Goal: Browse casually

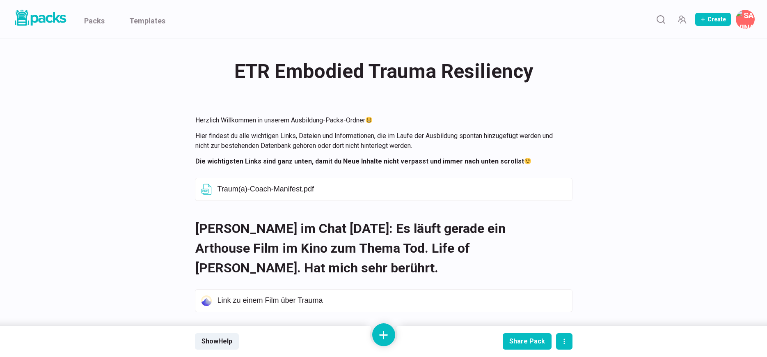
click at [90, 24] on link "Packs" at bounding box center [94, 19] width 21 height 39
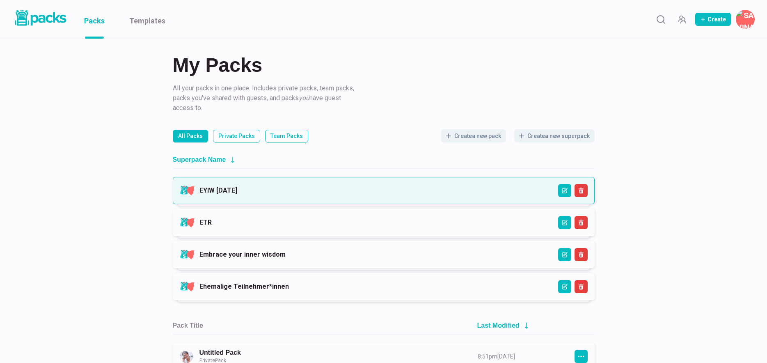
click at [237, 188] on link "EYIW [DATE]" at bounding box center [218, 190] width 38 height 8
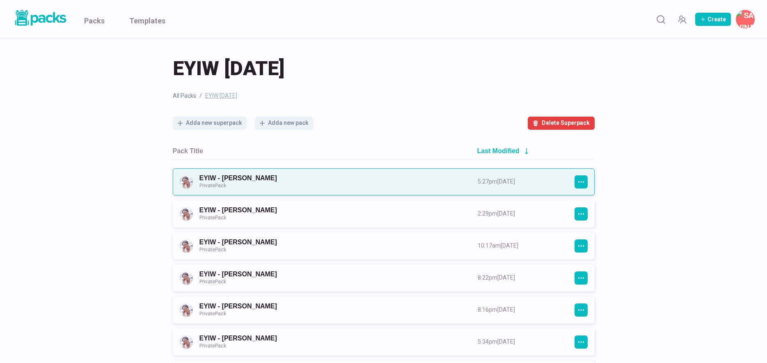
click at [323, 183] on link "EYIW - [PERSON_NAME] Private Pack" at bounding box center [330, 181] width 263 height 15
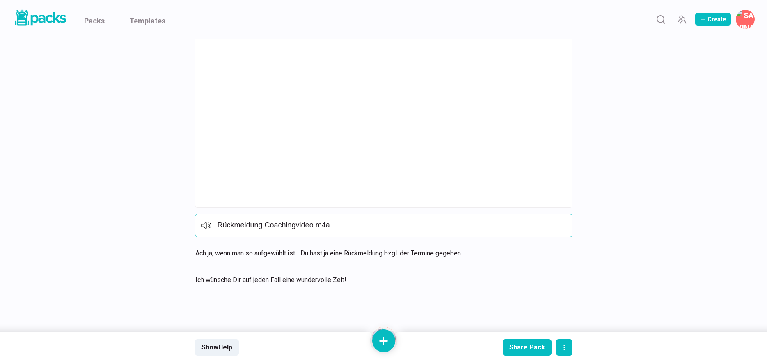
scroll to position [852, 0]
click at [526, 226] on icon "Open external link" at bounding box center [526, 227] width 7 height 7
click at [384, 335] on button at bounding box center [383, 340] width 23 height 23
click at [396, 259] on button "Add text" at bounding box center [383, 254] width 73 height 20
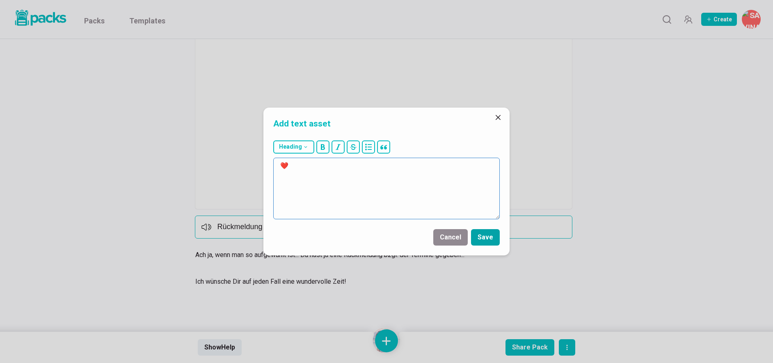
type textarea "❤️"
click at [483, 235] on button "Save" at bounding box center [485, 237] width 29 height 16
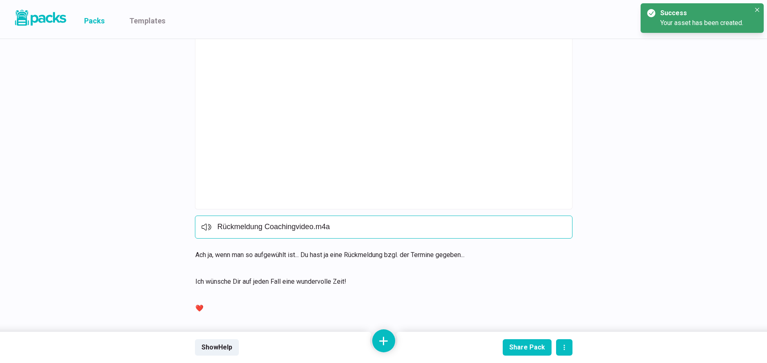
click at [99, 23] on link "Packs" at bounding box center [94, 19] width 21 height 39
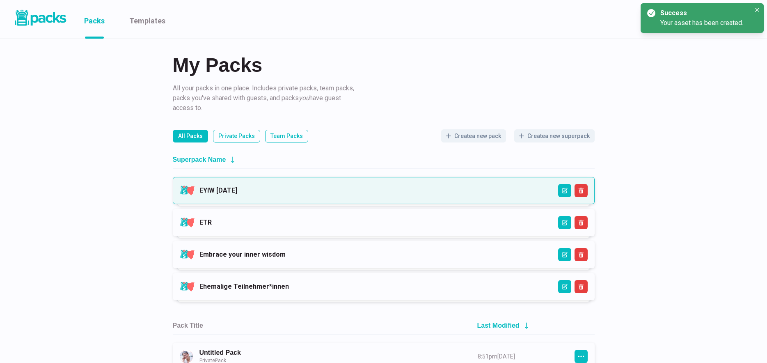
click at [237, 188] on link "EYIW [DATE]" at bounding box center [218, 190] width 38 height 8
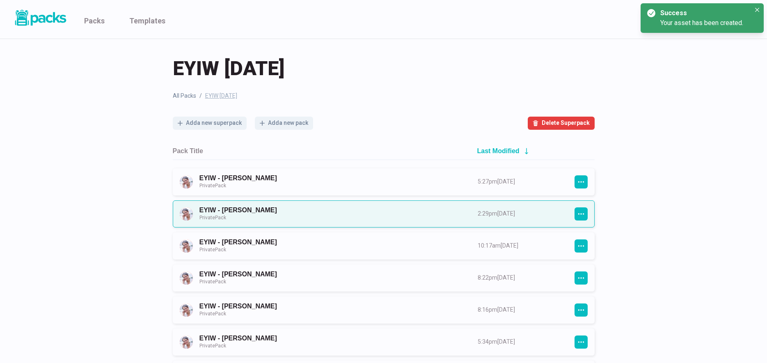
click at [348, 211] on link "EYIW - [PERSON_NAME] Private Pack" at bounding box center [330, 213] width 263 height 15
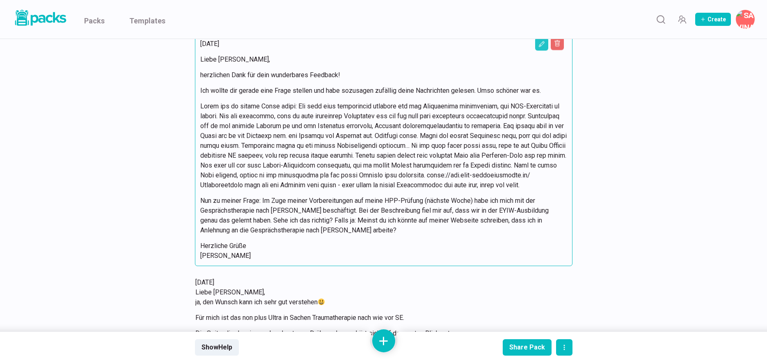
scroll to position [1846, 0]
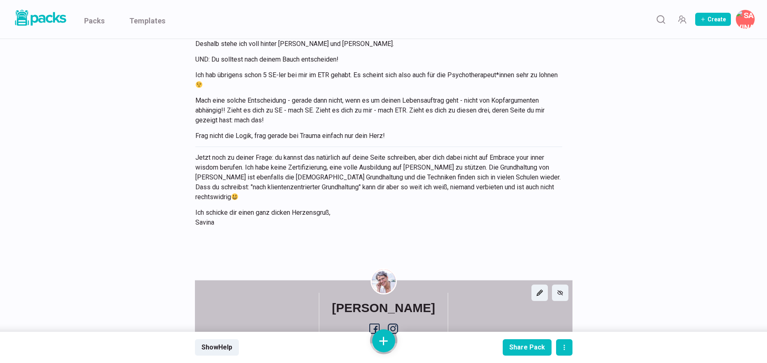
scroll to position [1872, 0]
